Goal: Find specific page/section: Find specific page/section

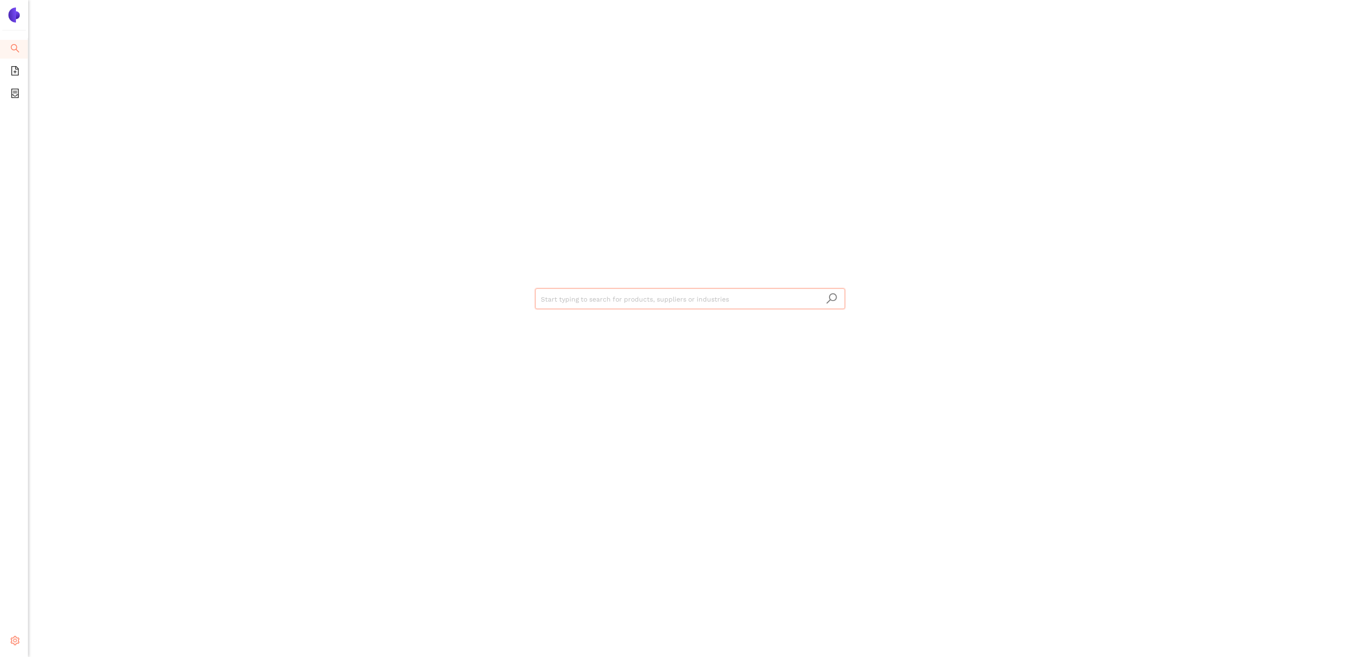
click at [17, 647] on span "setting" at bounding box center [14, 642] width 9 height 19
click at [63, 575] on span "Internal Area" at bounding box center [68, 574] width 42 height 8
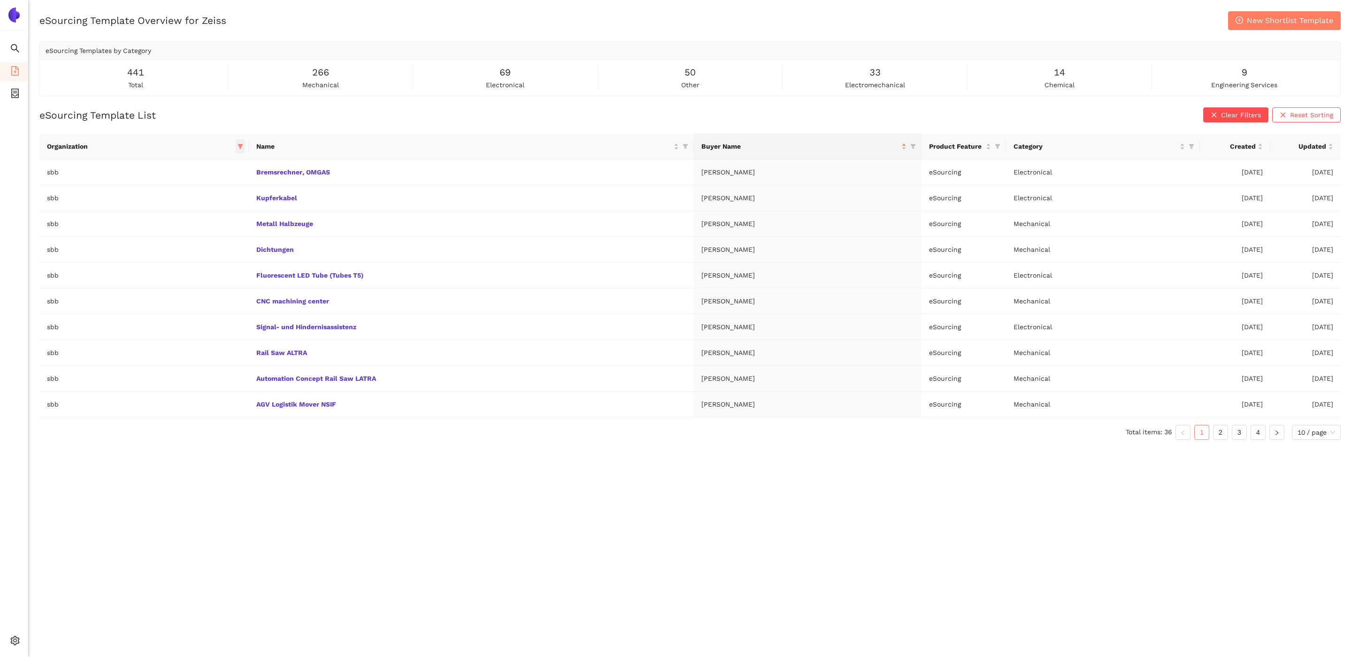
click at [237, 149] on icon "filter" at bounding box center [240, 147] width 6 height 6
click at [205, 167] on input "text" at bounding box center [182, 166] width 79 height 10
type input "zeis"
click at [189, 185] on span "zeiss" at bounding box center [186, 188] width 82 height 10
checkbox input "true"
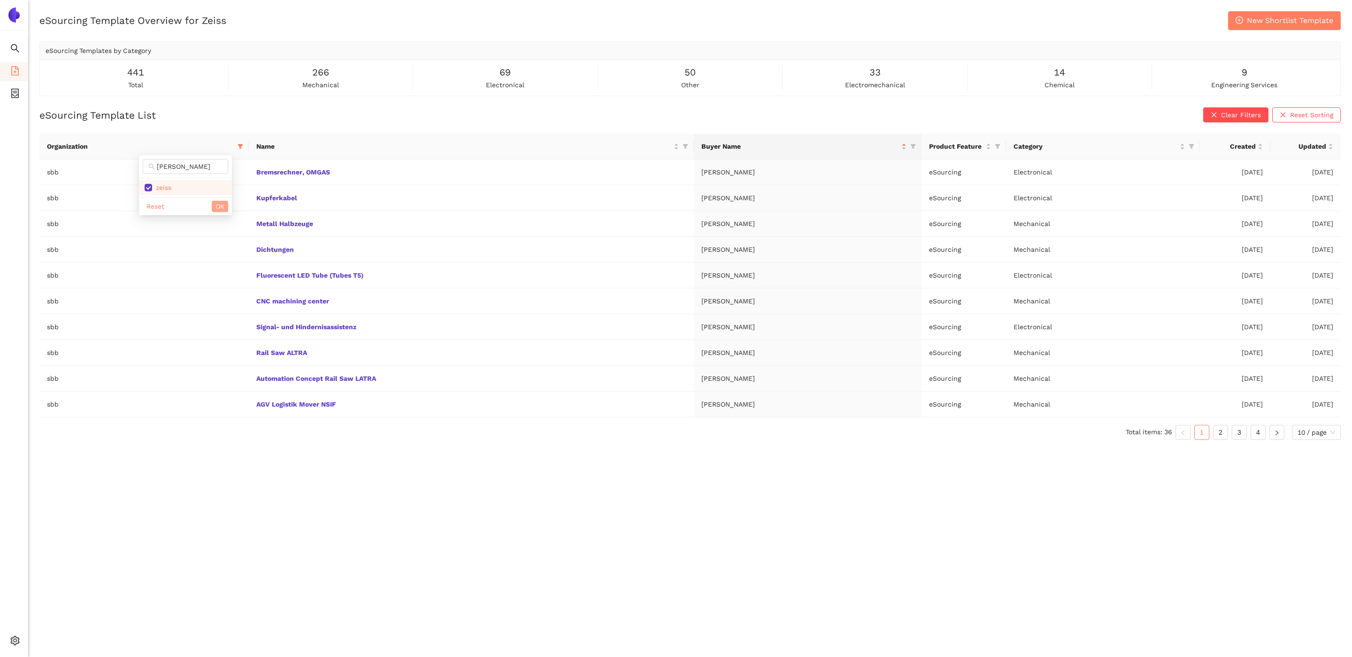
click at [219, 207] on span "OK" at bounding box center [219, 206] width 9 height 10
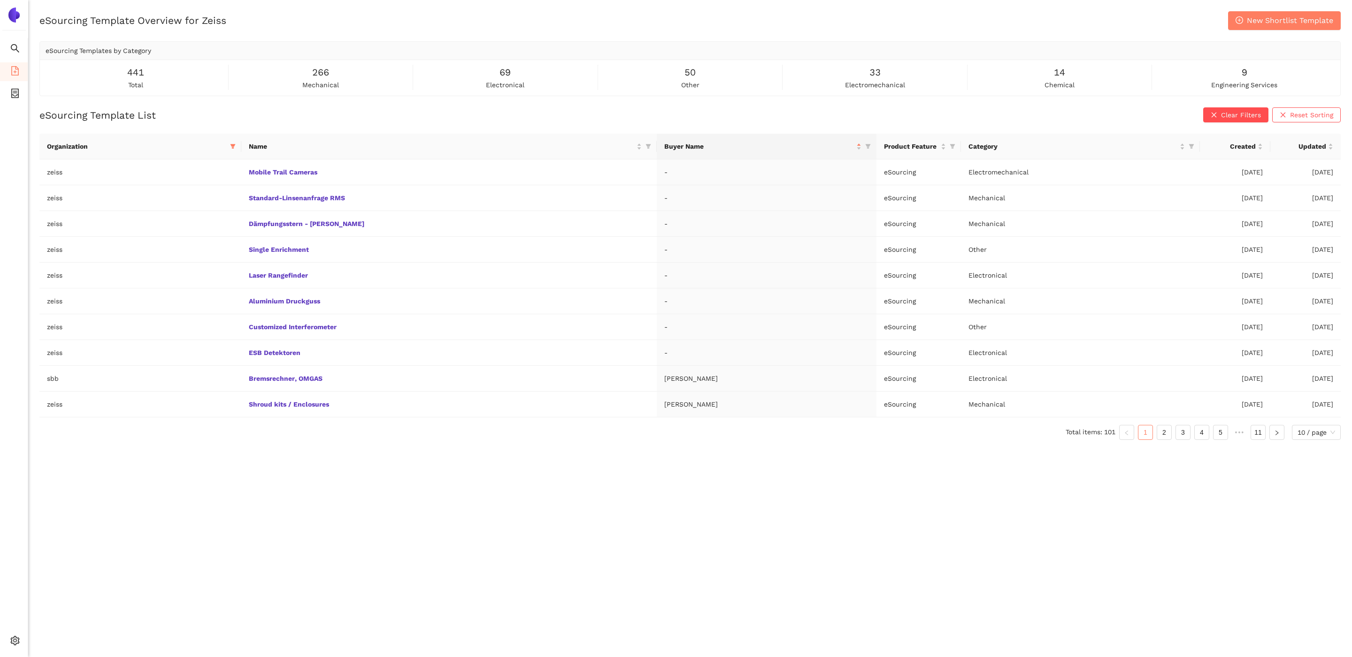
click at [217, 488] on div "eSourcing Template Overview for Zeiss New Shortlist Template eSourcing Template…" at bounding box center [689, 339] width 1323 height 657
click at [16, 642] on icon at bounding box center [18, 642] width 5 height 0
click at [18, 644] on icon "setting" at bounding box center [14, 640] width 9 height 9
click at [69, 574] on span "Internal Area" at bounding box center [68, 574] width 42 height 8
click at [1260, 143] on div "Created" at bounding box center [1234, 146] width 55 height 10
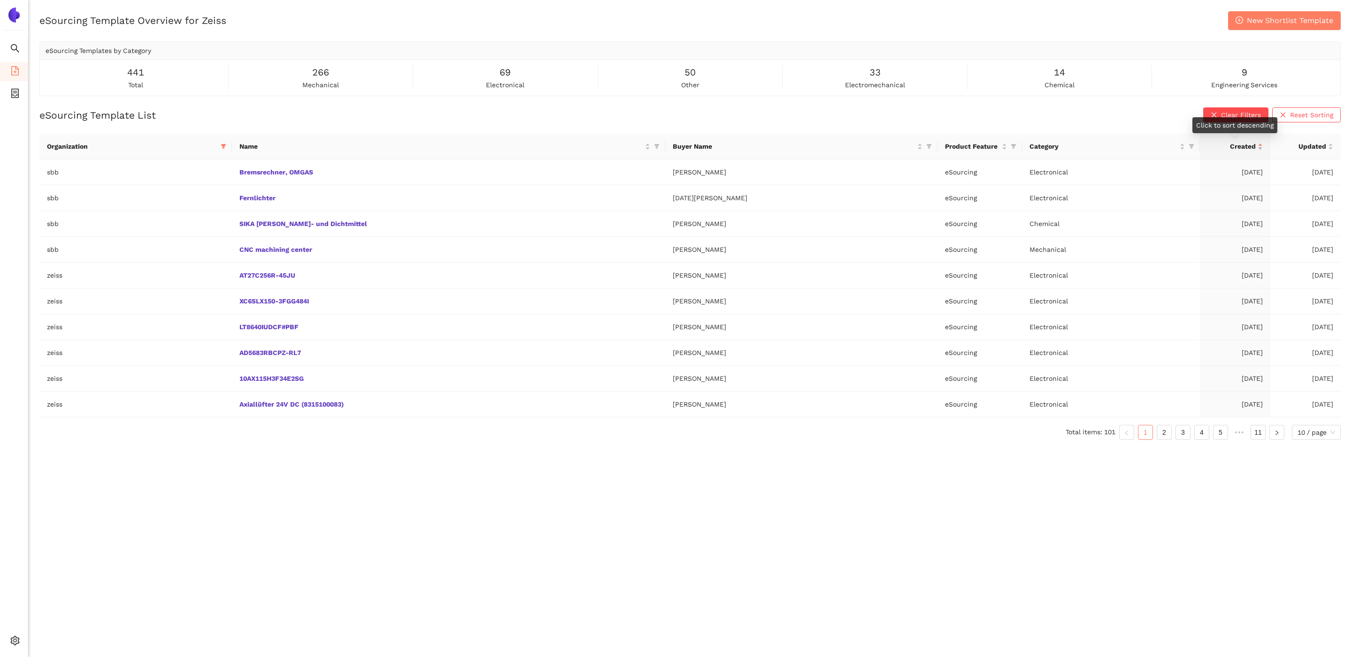
click at [1259, 148] on div "Created" at bounding box center [1234, 146] width 55 height 10
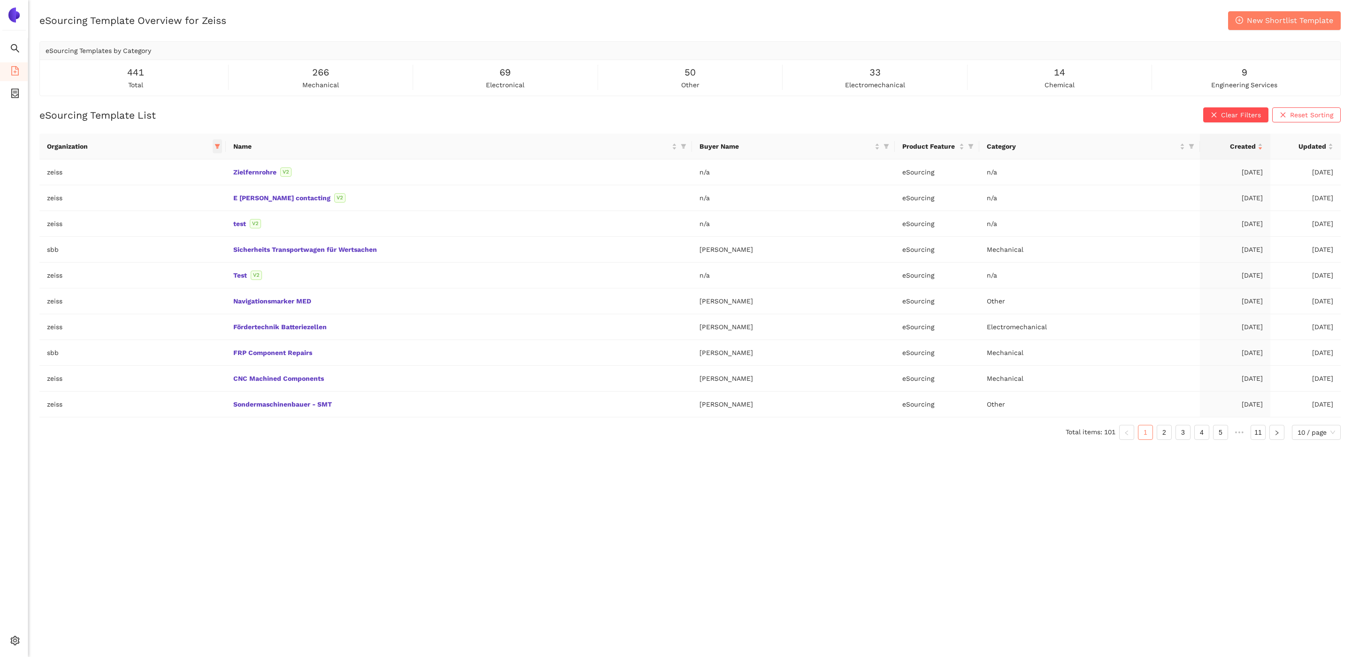
click at [217, 145] on icon "filter" at bounding box center [216, 147] width 5 height 5
click at [160, 195] on span "sbb" at bounding box center [167, 190] width 95 height 10
checkbox input "false"
click at [205, 312] on span "OK" at bounding box center [209, 311] width 9 height 10
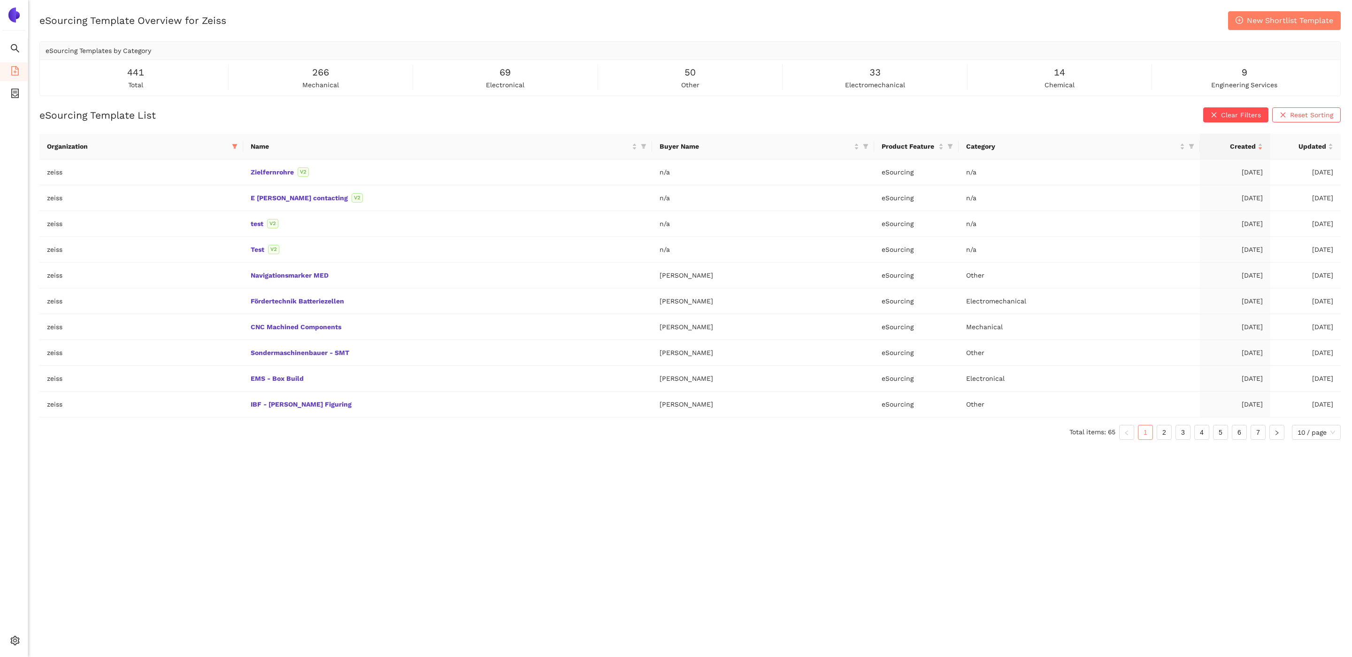
click at [246, 466] on div "eSourcing Template Overview for Zeiss New Shortlist Template eSourcing Template…" at bounding box center [689, 339] width 1323 height 657
click at [12, 95] on icon "container" at bounding box center [14, 93] width 9 height 9
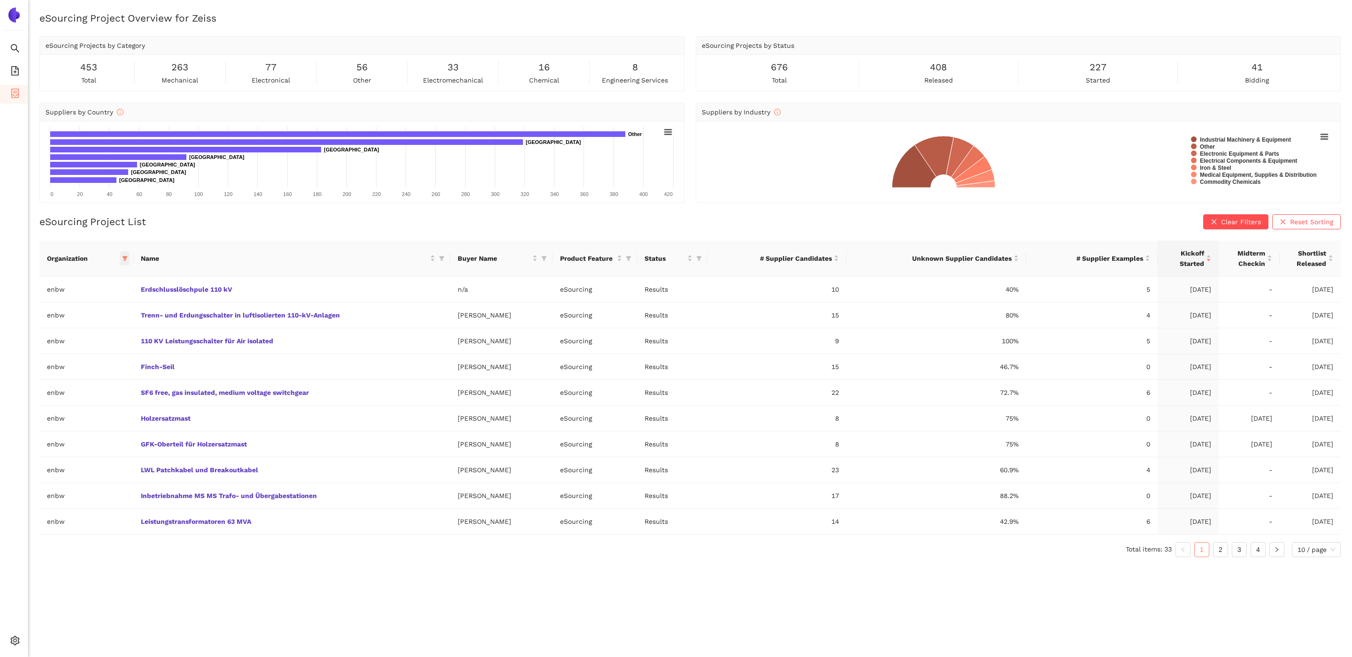
click at [123, 260] on icon "filter" at bounding box center [125, 259] width 6 height 6
click at [99, 279] on input "text" at bounding box center [90, 279] width 77 height 10
type input "zeis"
click at [77, 299] on span "zeiss" at bounding box center [81, 300] width 82 height 10
checkbox input "true"
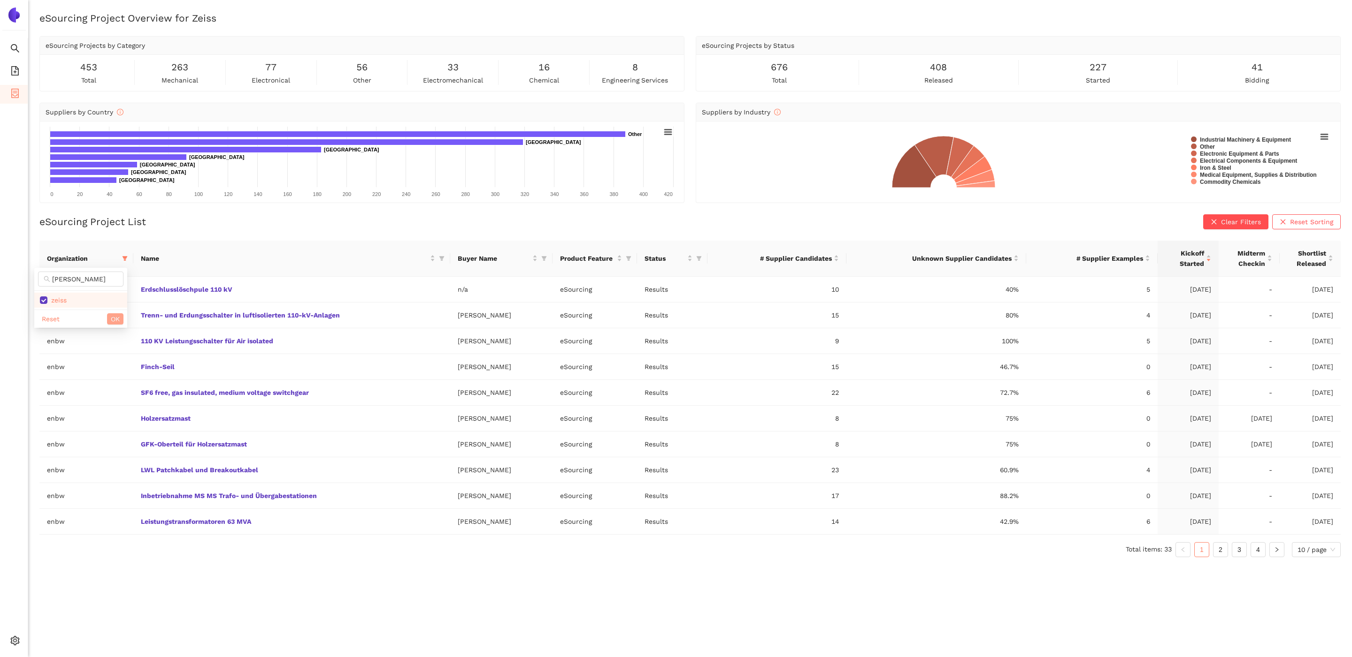
click at [114, 318] on span "OK" at bounding box center [115, 319] width 9 height 10
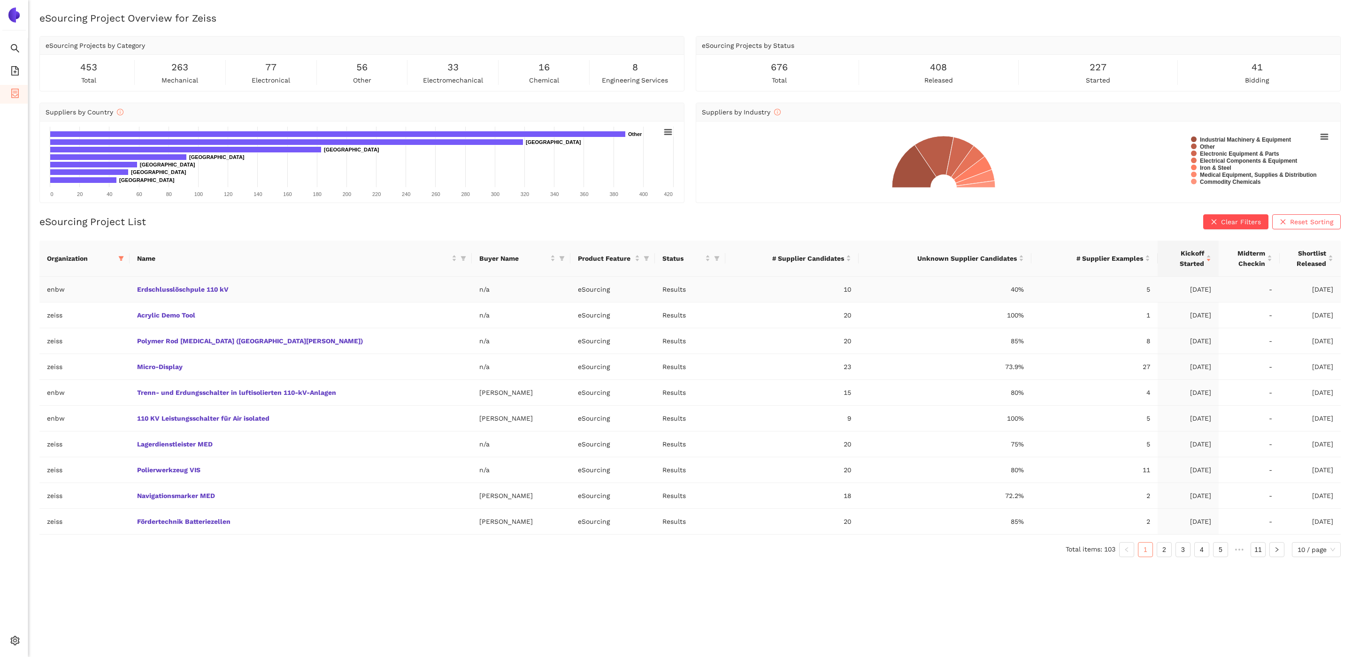
click at [109, 277] on th "Organization" at bounding box center [84, 259] width 90 height 36
click at [124, 258] on icon "filter" at bounding box center [121, 258] width 5 height 5
click at [107, 276] on input "text" at bounding box center [92, 279] width 77 height 10
type input "enb"
click at [83, 299] on span "enbw" at bounding box center [83, 300] width 82 height 10
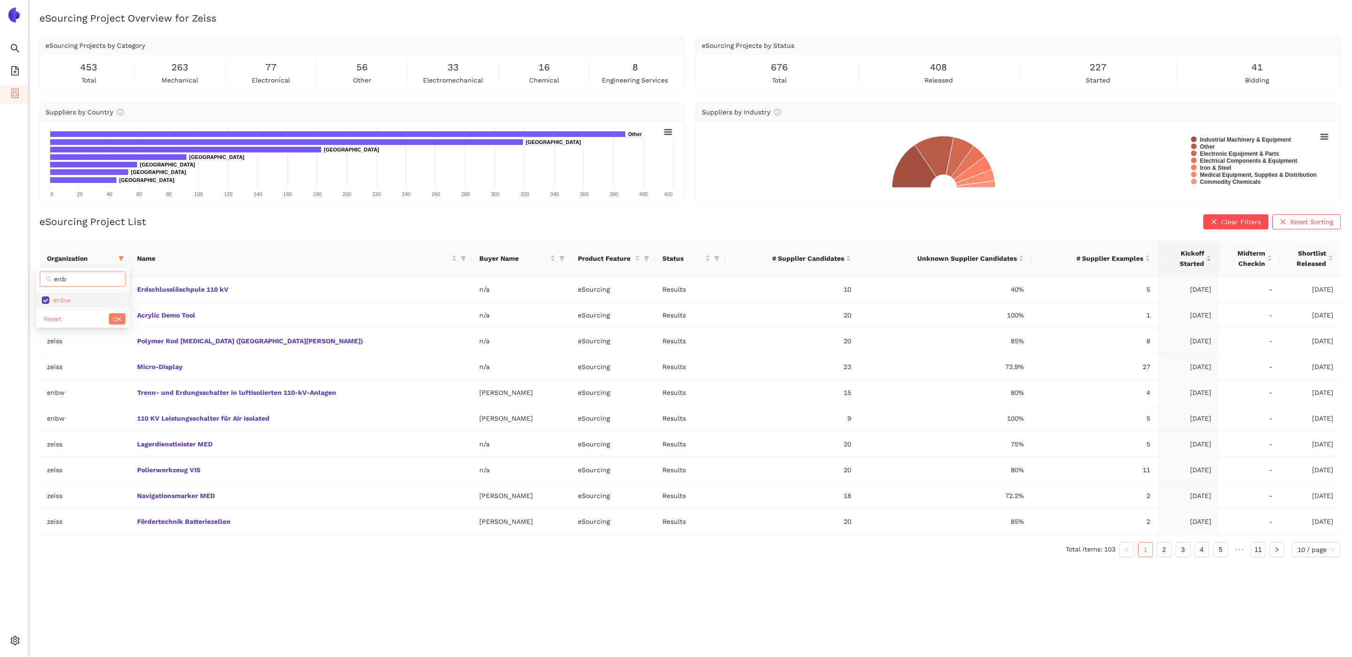
checkbox input "false"
click at [111, 321] on button "OK" at bounding box center [117, 318] width 16 height 11
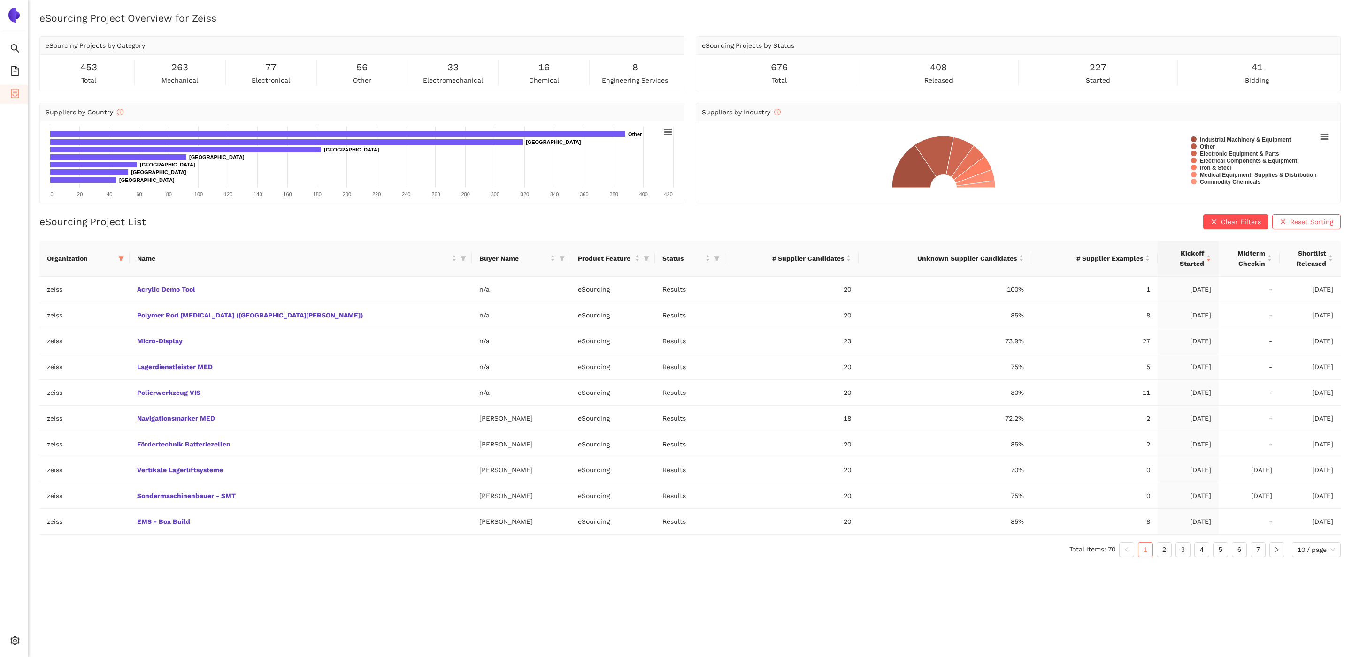
click at [461, 599] on div "eSourcing Project Overview for Zeiss eSourcing Projects by Category 453 total 2…" at bounding box center [689, 339] width 1323 height 657
click at [0, 0] on link "Polymer Rod Grinder (Fort Knox)" at bounding box center [0, 0] width 0 height 0
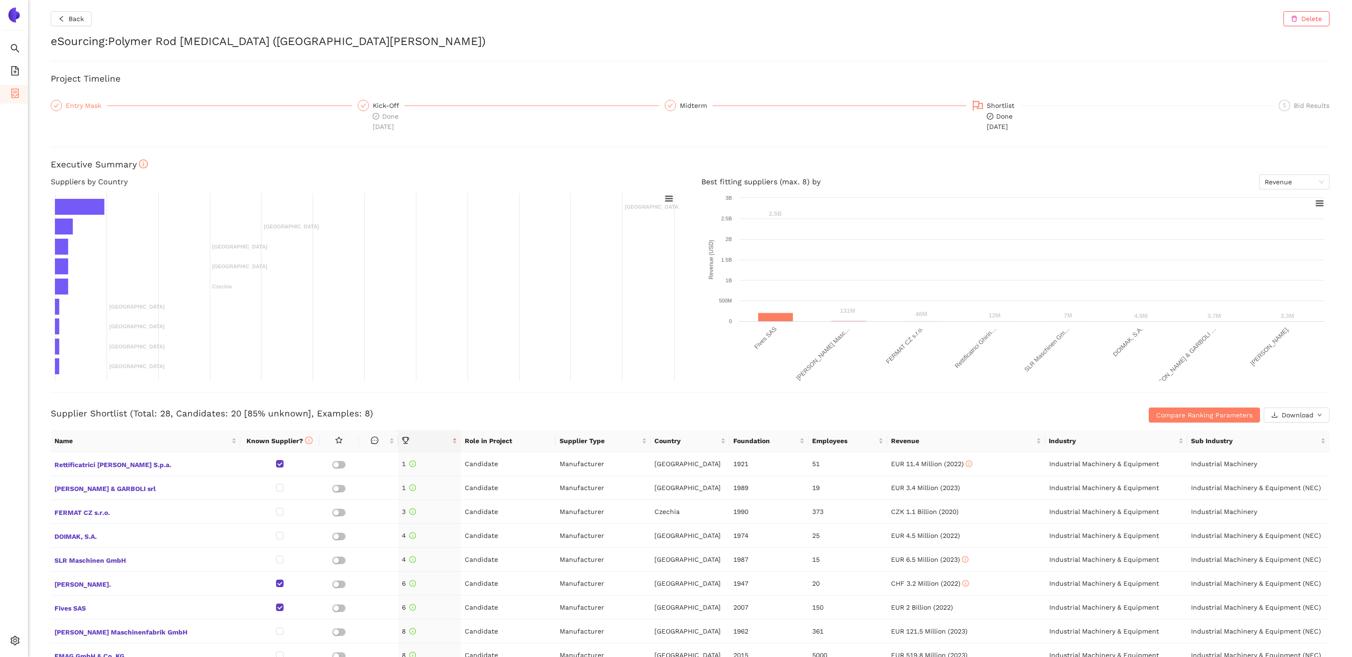
click at [75, 105] on div "Entry Mask" at bounding box center [86, 105] width 41 height 11
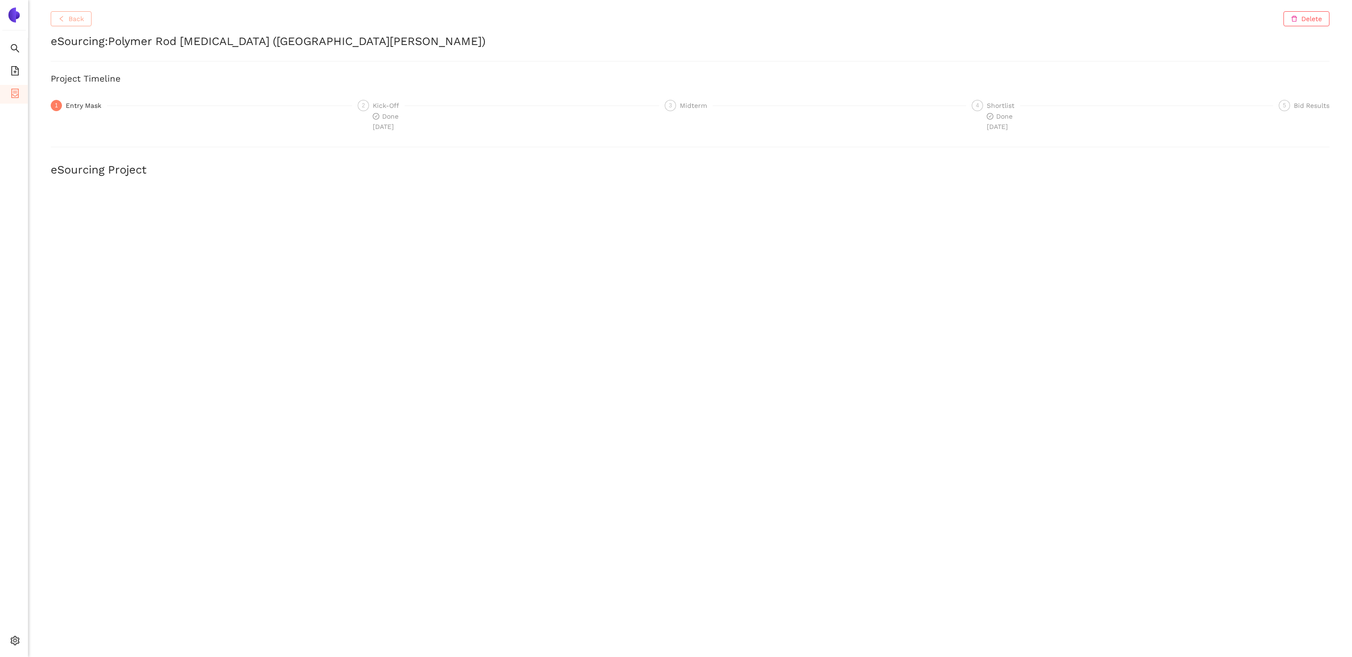
click at [73, 19] on span "Back" at bounding box center [76, 19] width 15 height 10
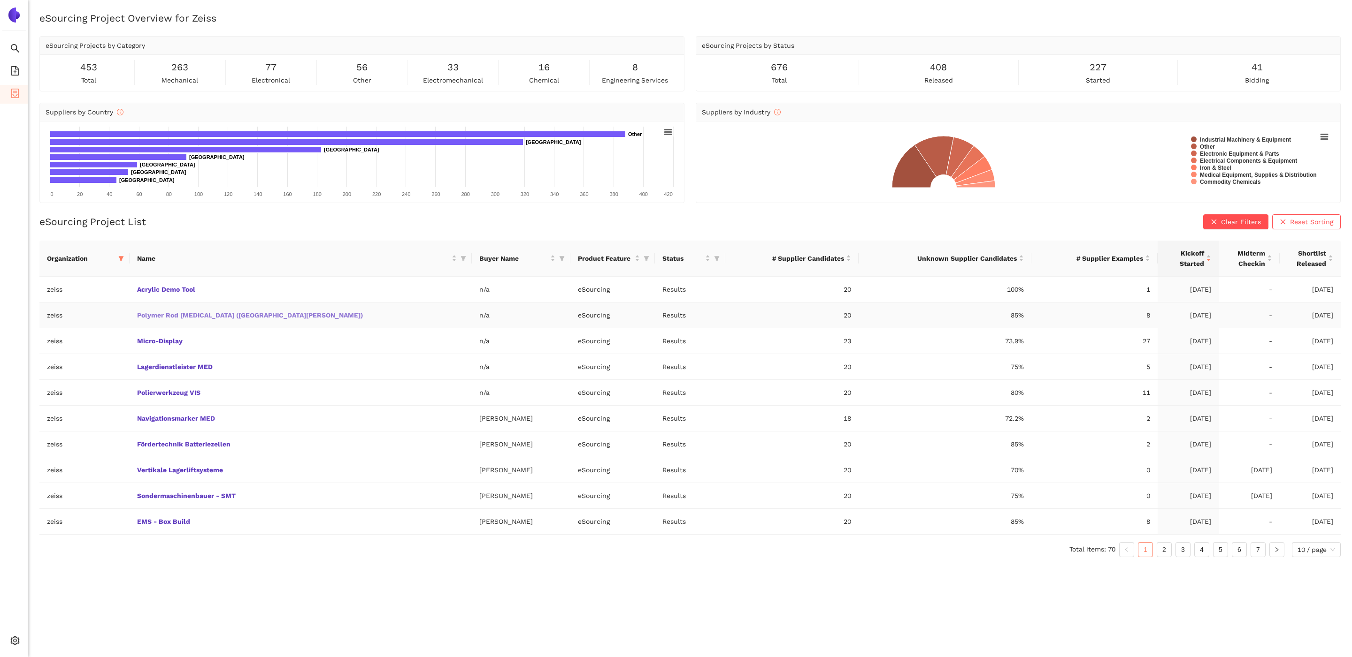
click at [0, 0] on link "Polymer Rod Grinder (Fort Knox)" at bounding box center [0, 0] width 0 height 0
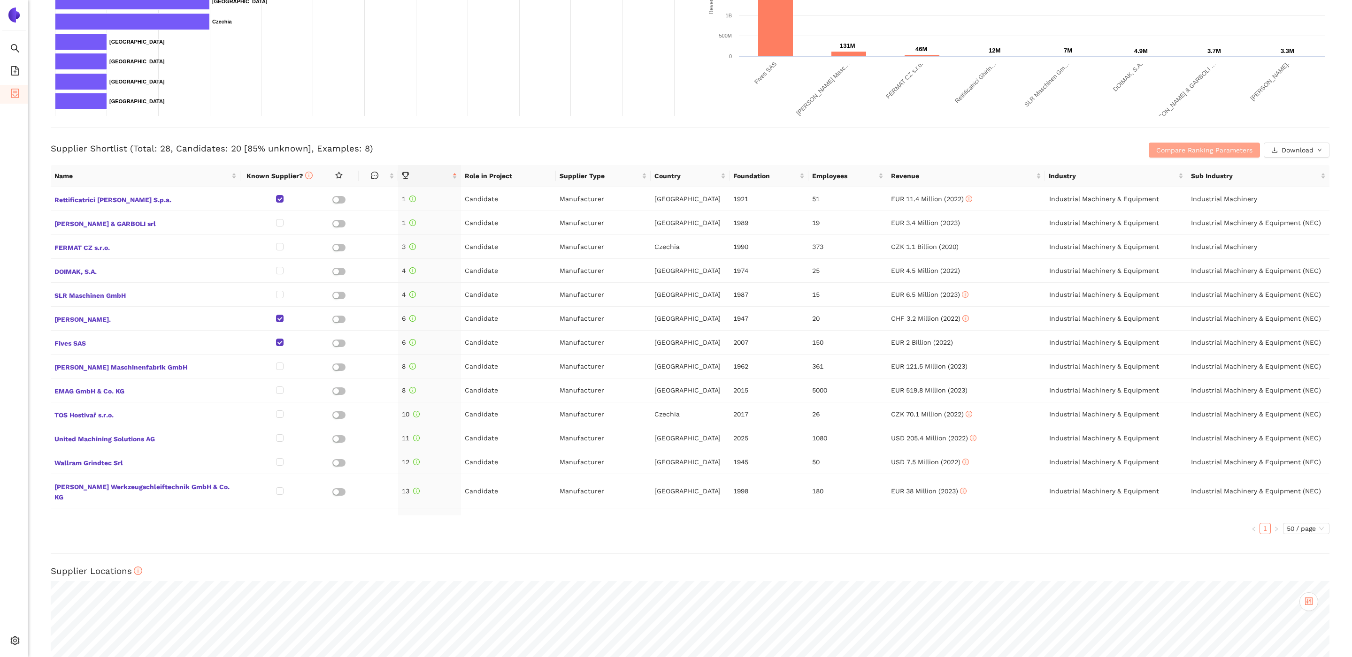
click at [1196, 148] on span "Compare Ranking Parameters" at bounding box center [1204, 150] width 96 height 10
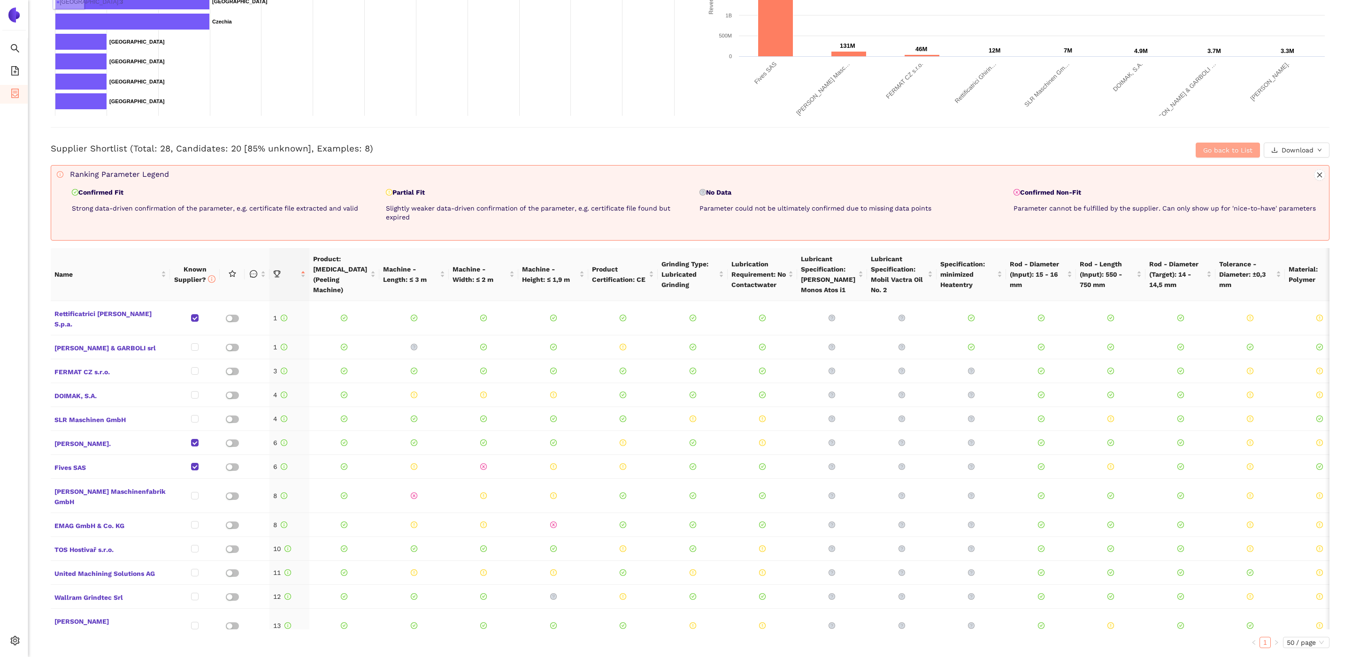
click at [1228, 153] on span "Go back to List" at bounding box center [1227, 150] width 49 height 10
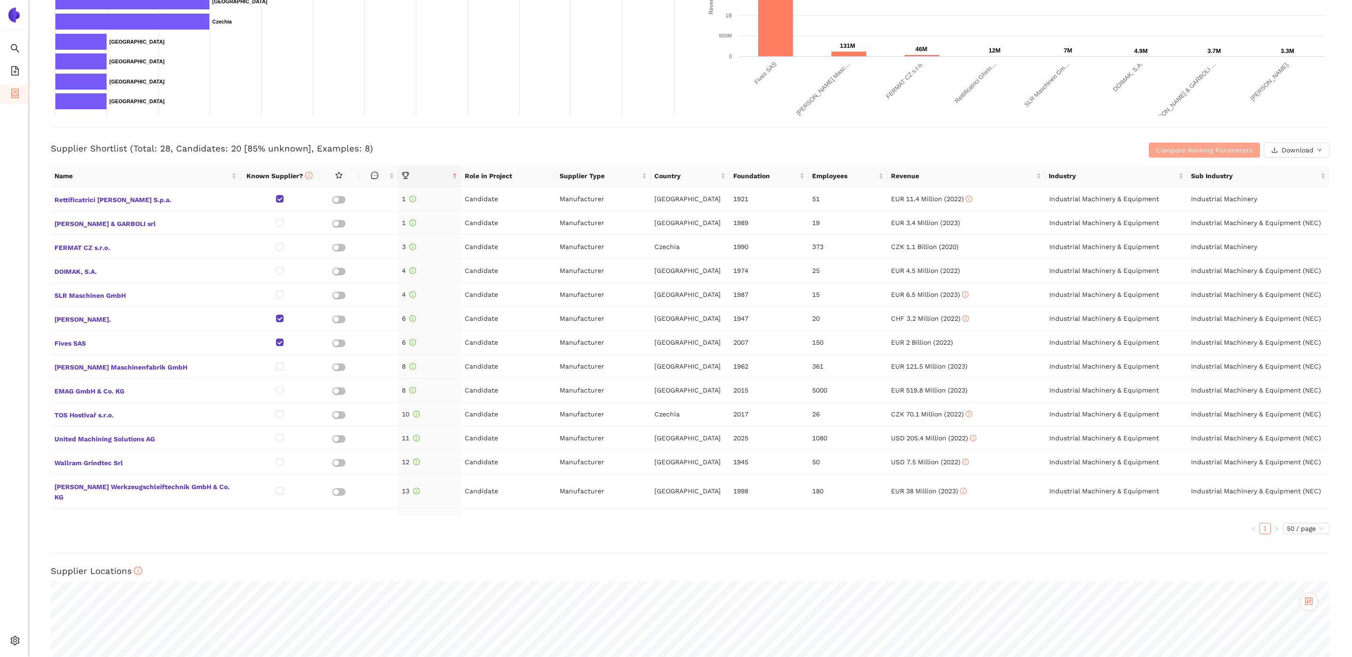
click at [1213, 151] on span "Compare Ranking Parameters" at bounding box center [1204, 150] width 96 height 10
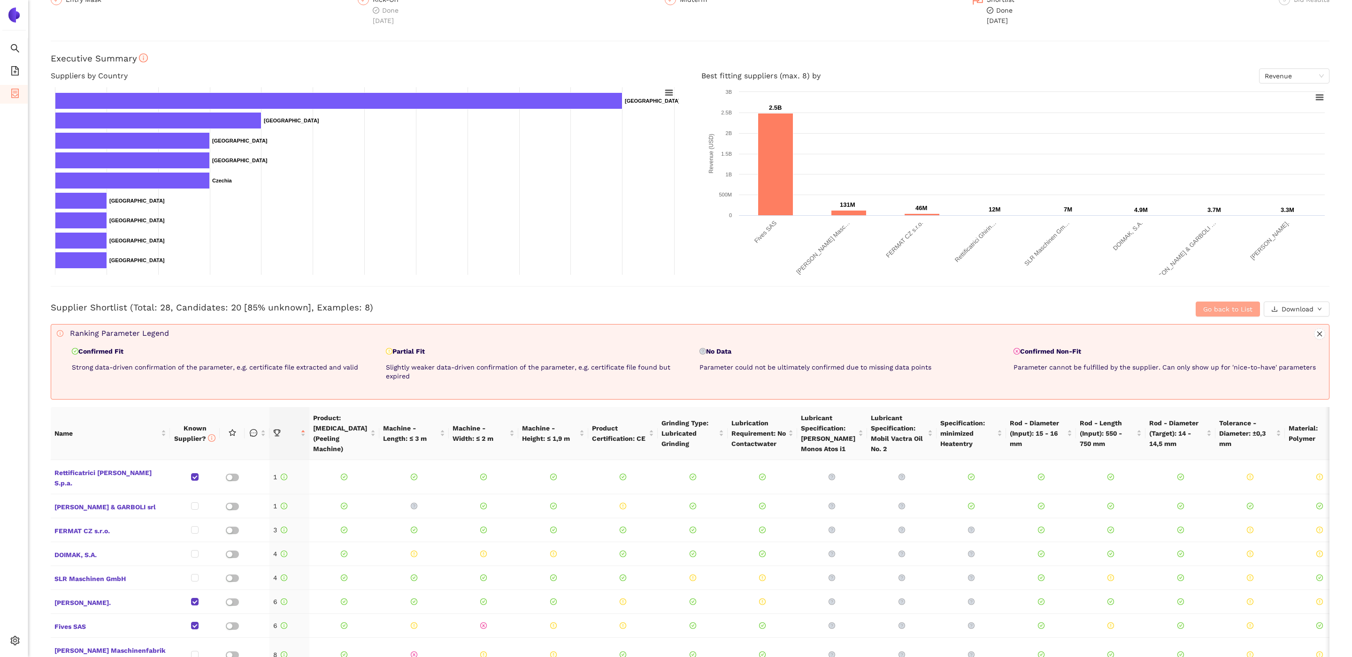
scroll to position [119, 0]
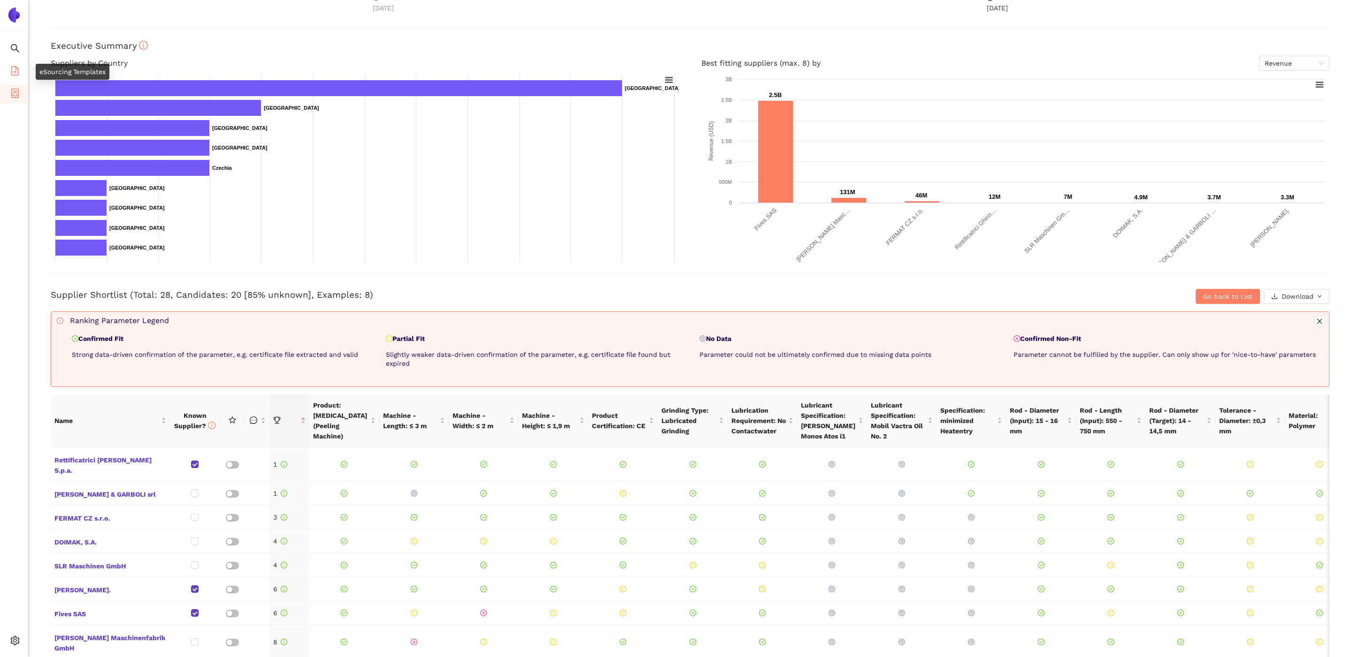
click at [14, 71] on icon "file-add" at bounding box center [15, 70] width 8 height 9
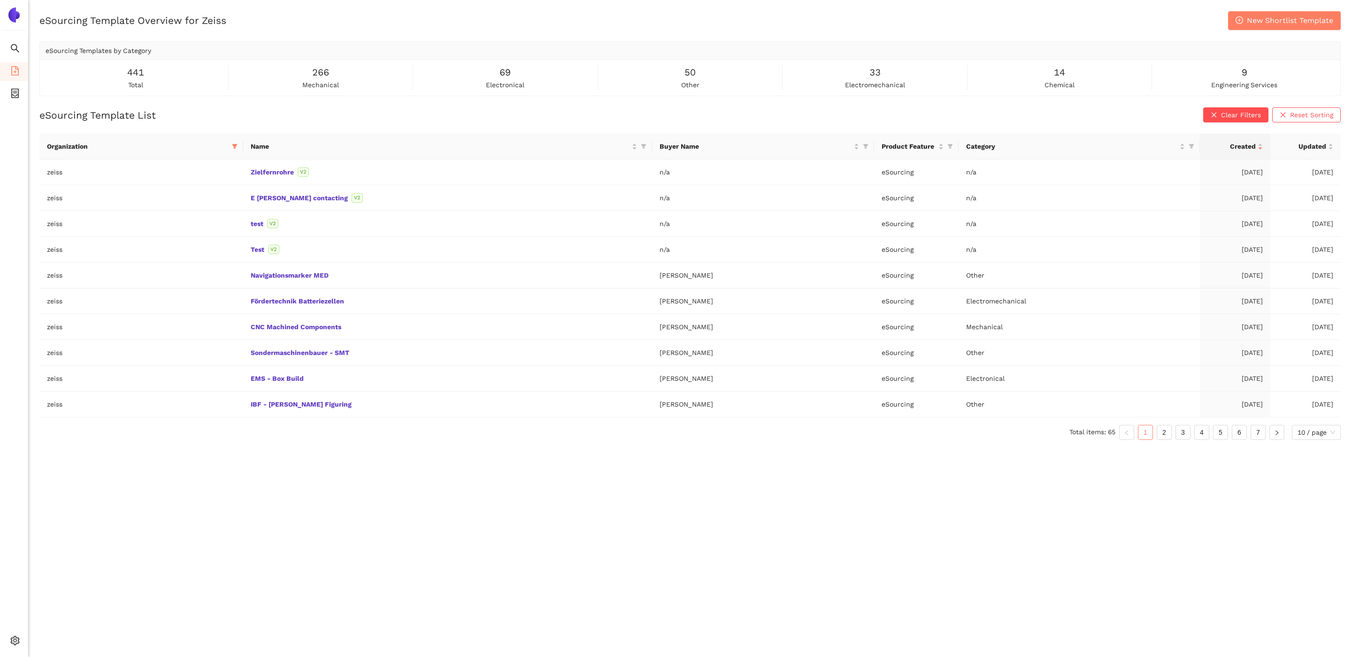
click at [429, 509] on div "eSourcing Template Overview for Zeiss New Shortlist Template eSourcing Template…" at bounding box center [689, 339] width 1323 height 657
click at [20, 637] on div "Settings" at bounding box center [14, 642] width 28 height 19
click at [83, 574] on span "Internal Area" at bounding box center [68, 574] width 42 height 8
